Goal: Transaction & Acquisition: Download file/media

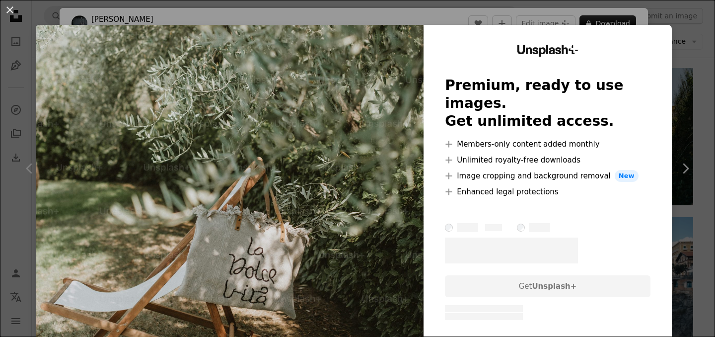
scroll to position [279, 0]
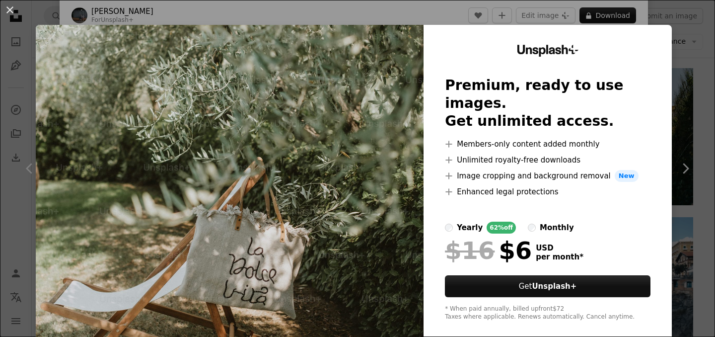
click at [696, 42] on div "An X shape Unsplash+ Premium, ready to use images. Get unlimited access. A plus…" at bounding box center [357, 168] width 715 height 337
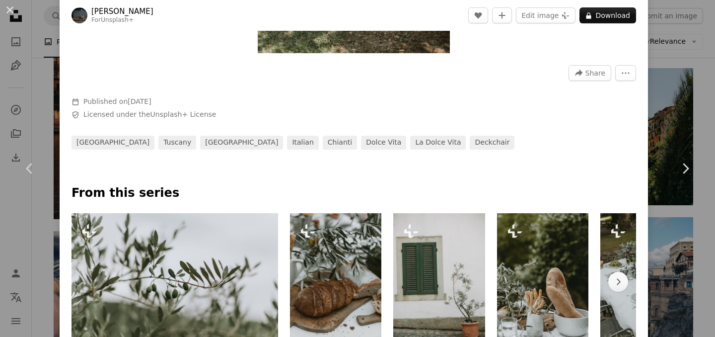
click at [684, 107] on div "An X shape Chevron left Chevron right [PERSON_NAME] For Unsplash+ A heart A plu…" at bounding box center [357, 168] width 715 height 337
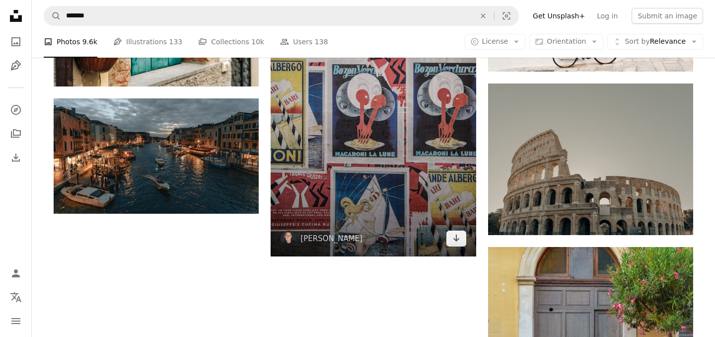
scroll to position [1528, 0]
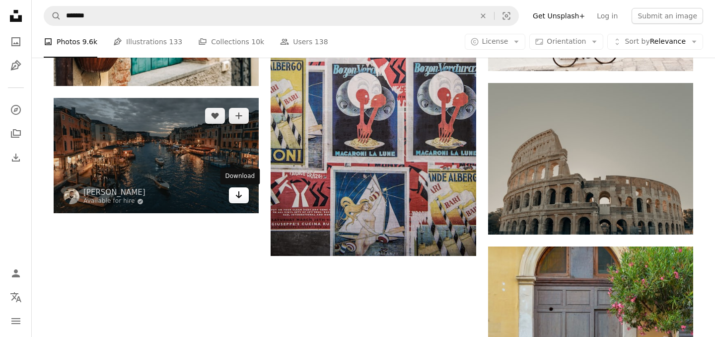
click at [243, 198] on link "Arrow pointing down" at bounding box center [239, 195] width 20 height 16
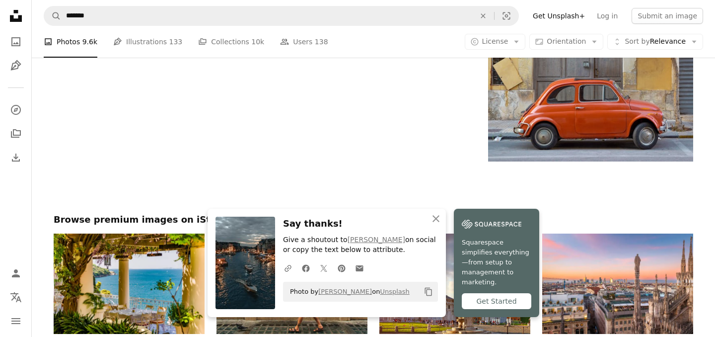
scroll to position [1853, 0]
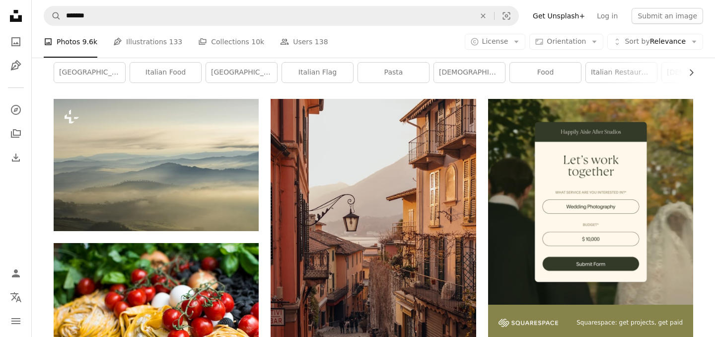
scroll to position [190, 0]
